Goal: Use online tool/utility: Utilize a website feature to perform a specific function

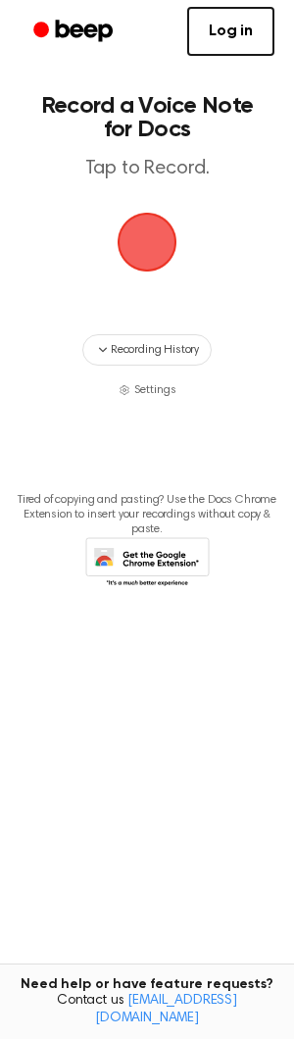
click at [135, 216] on span "button" at bounding box center [147, 242] width 55 height 55
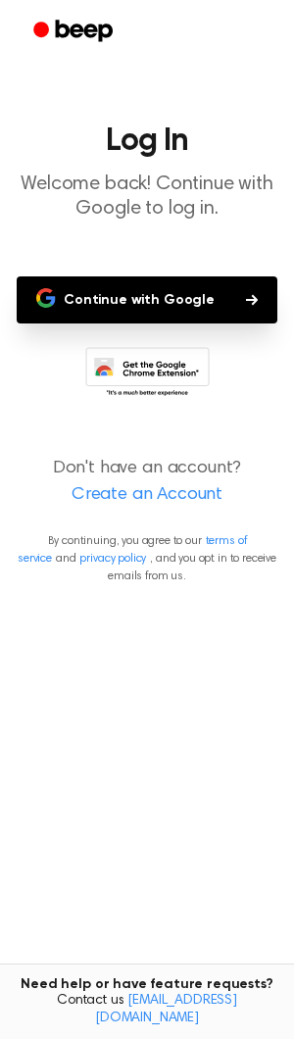
click at [128, 309] on button "Continue with Google" at bounding box center [147, 299] width 261 height 47
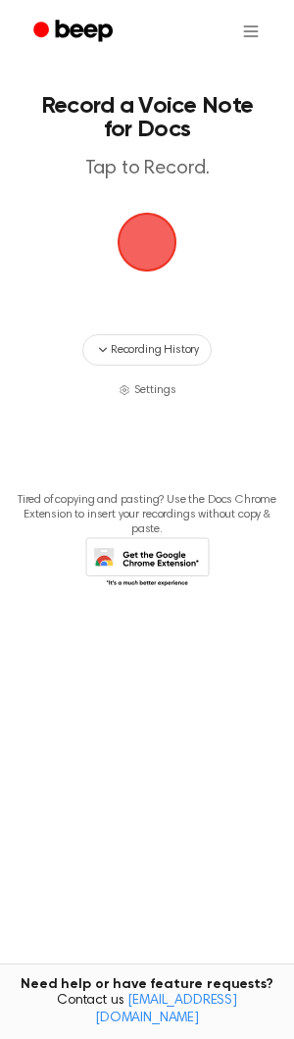
click at [156, 259] on span "button" at bounding box center [147, 242] width 55 height 55
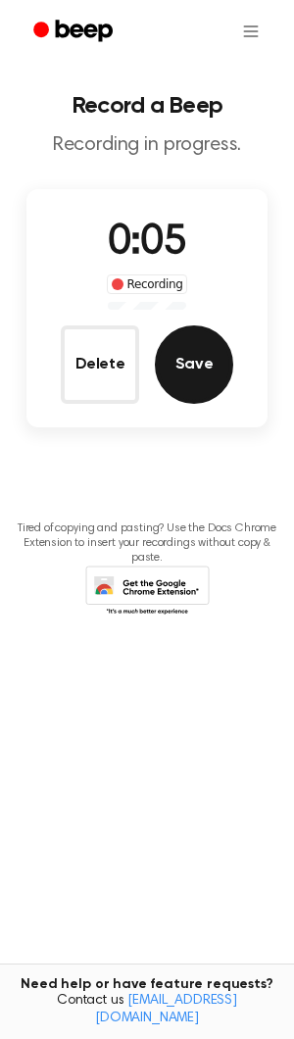
click at [186, 373] on button "Save" at bounding box center [194, 364] width 78 height 78
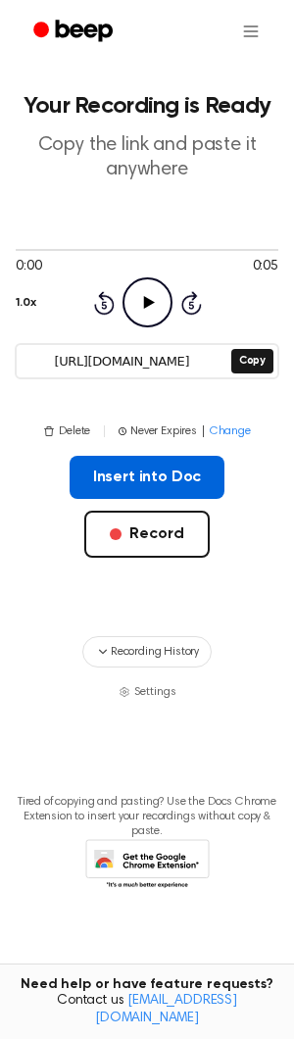
click at [172, 476] on button "Insert into Doc" at bounding box center [148, 477] width 156 height 43
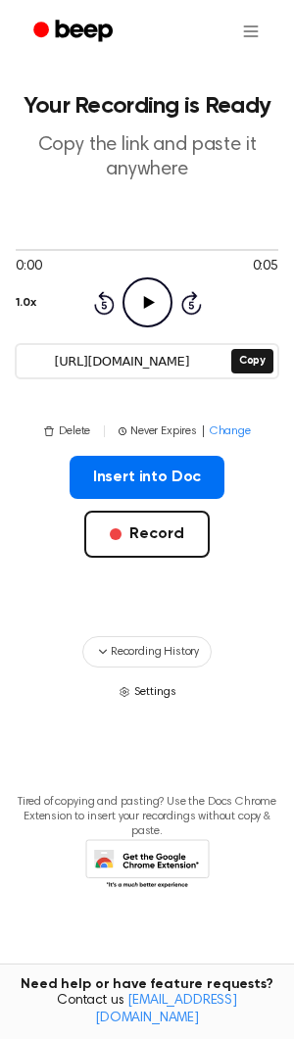
click at [144, 693] on span "Settings" at bounding box center [155, 692] width 42 height 18
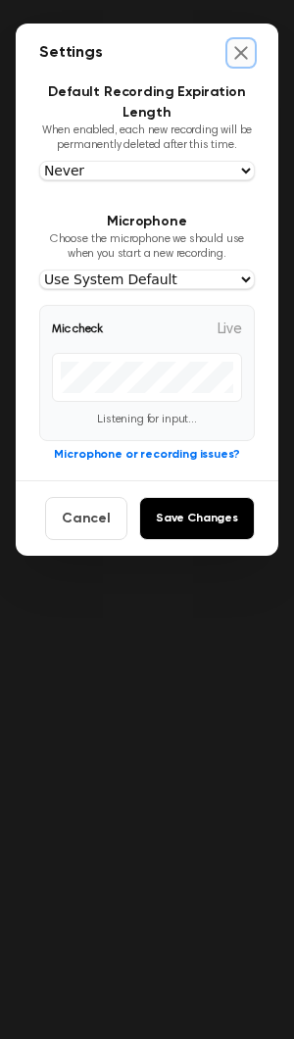
click at [247, 55] on icon "Close settings" at bounding box center [241, 53] width 20 height 20
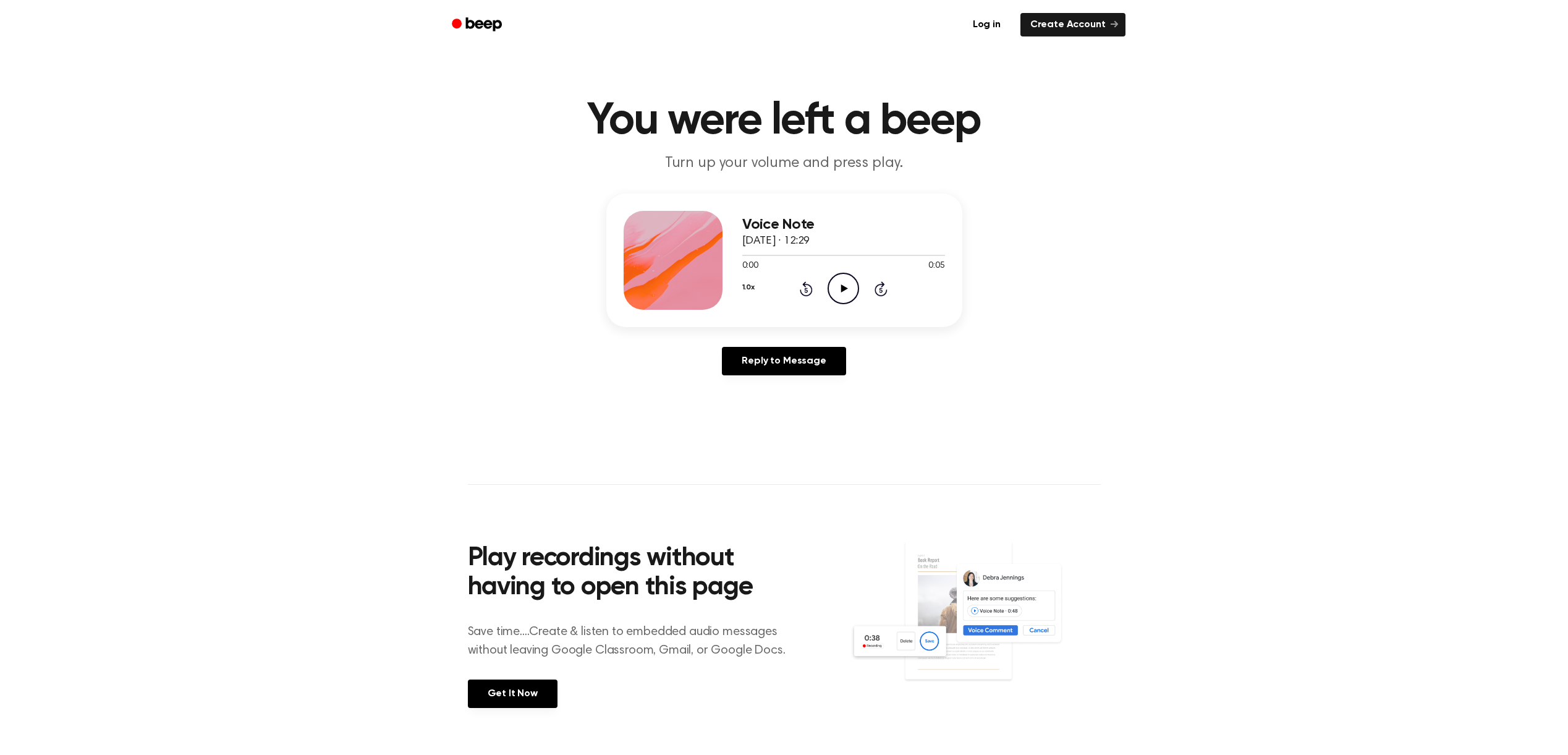
click at [833, 298] on icon "Play Audio" at bounding box center [843, 288] width 32 height 32
